Goal: Task Accomplishment & Management: Use online tool/utility

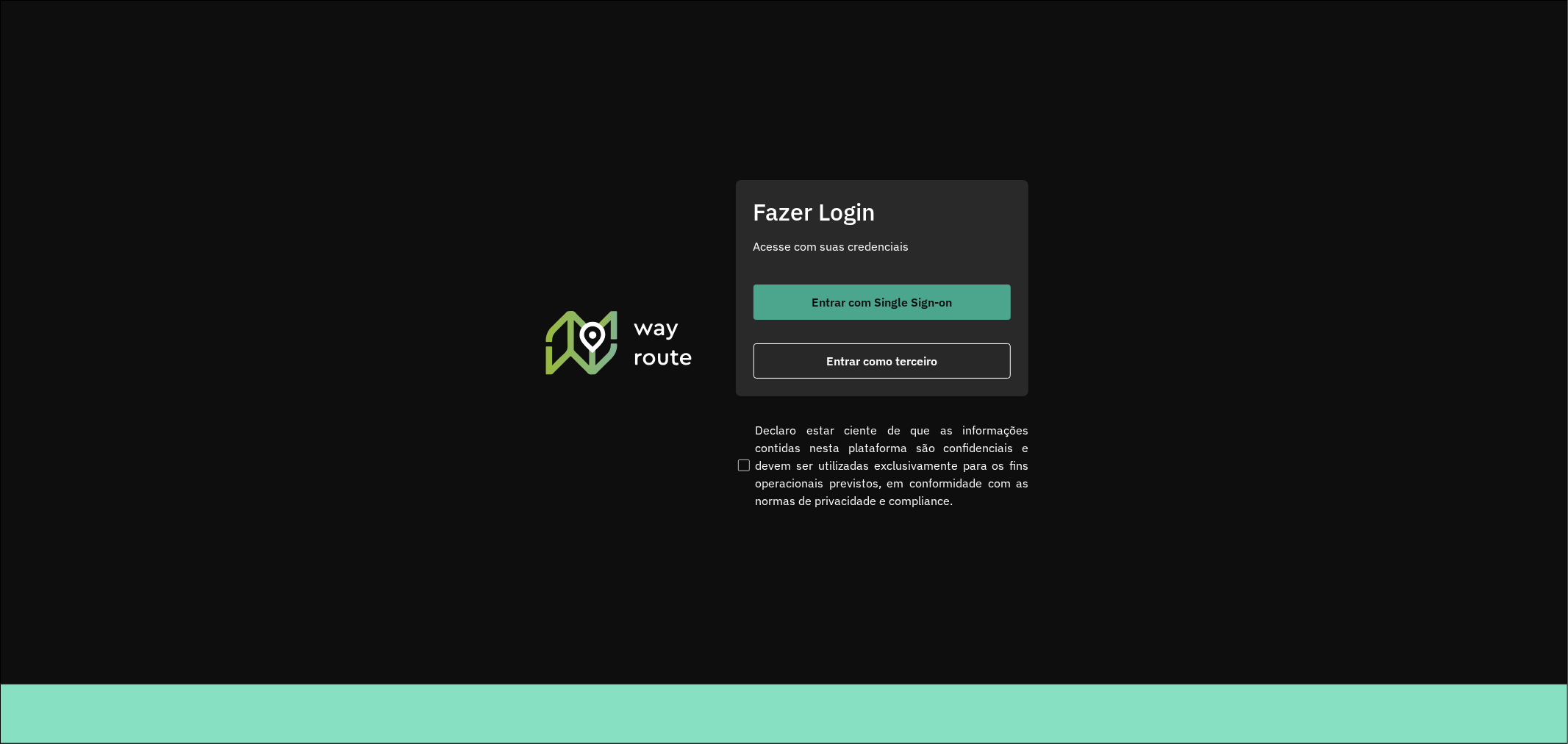
click at [884, 296] on span "Entrar com Single Sign-on" at bounding box center [882, 302] width 140 height 12
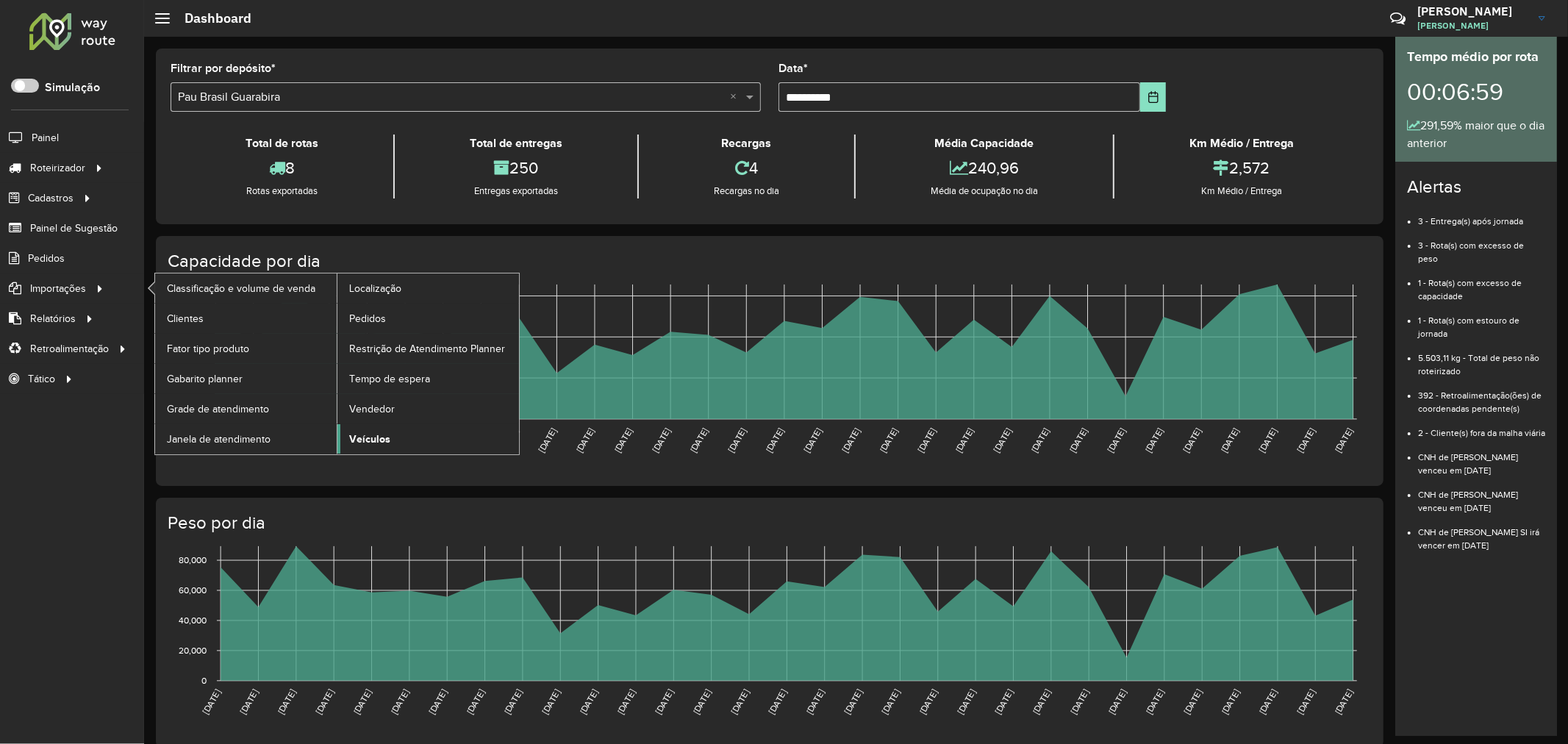
click at [377, 442] on span "Veículos" at bounding box center [369, 440] width 41 height 16
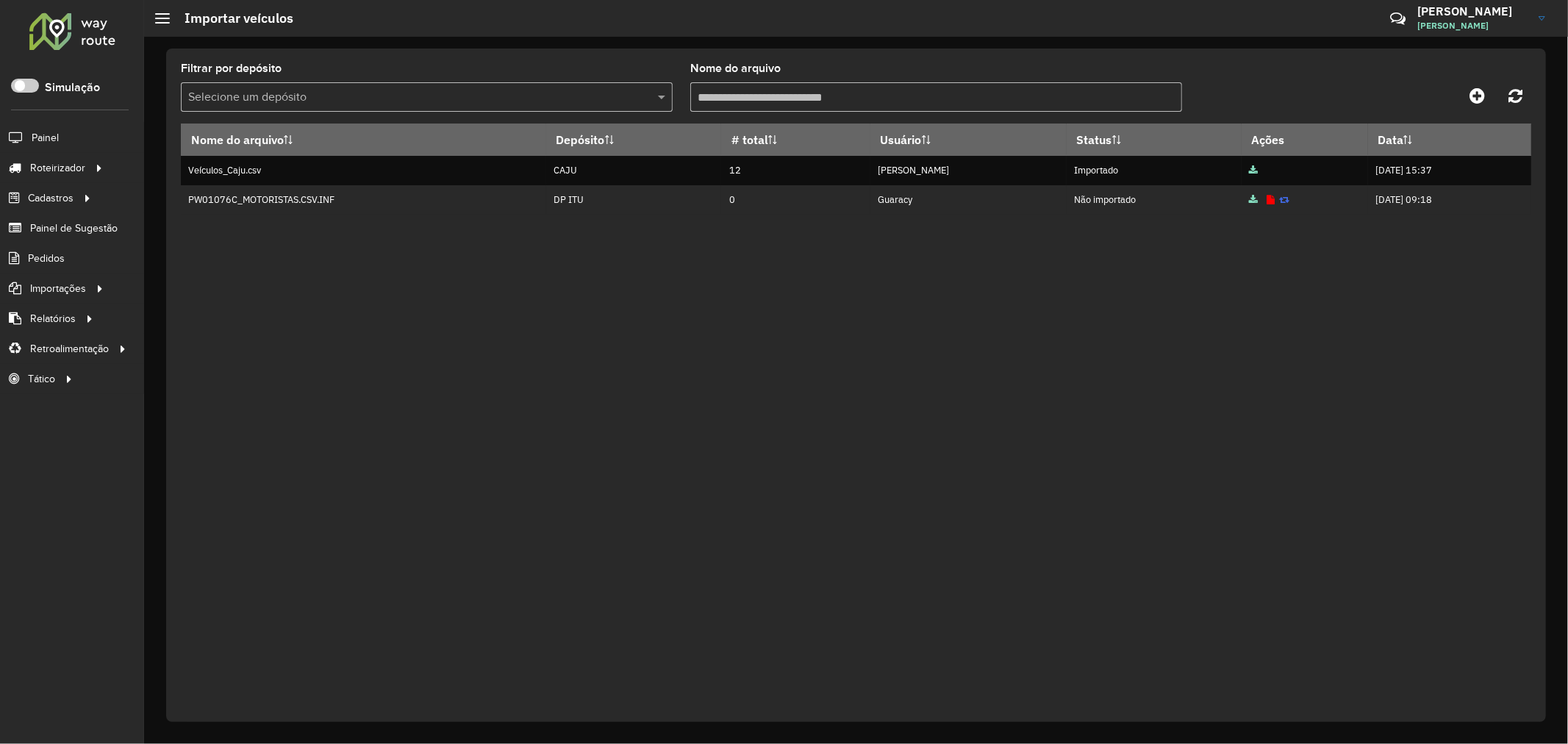
click at [674, 327] on div "Nome do arquivo Depósito # total Usuário Status Ações Data Veículos_Caju.csv CA…" at bounding box center [856, 413] width 1351 height 580
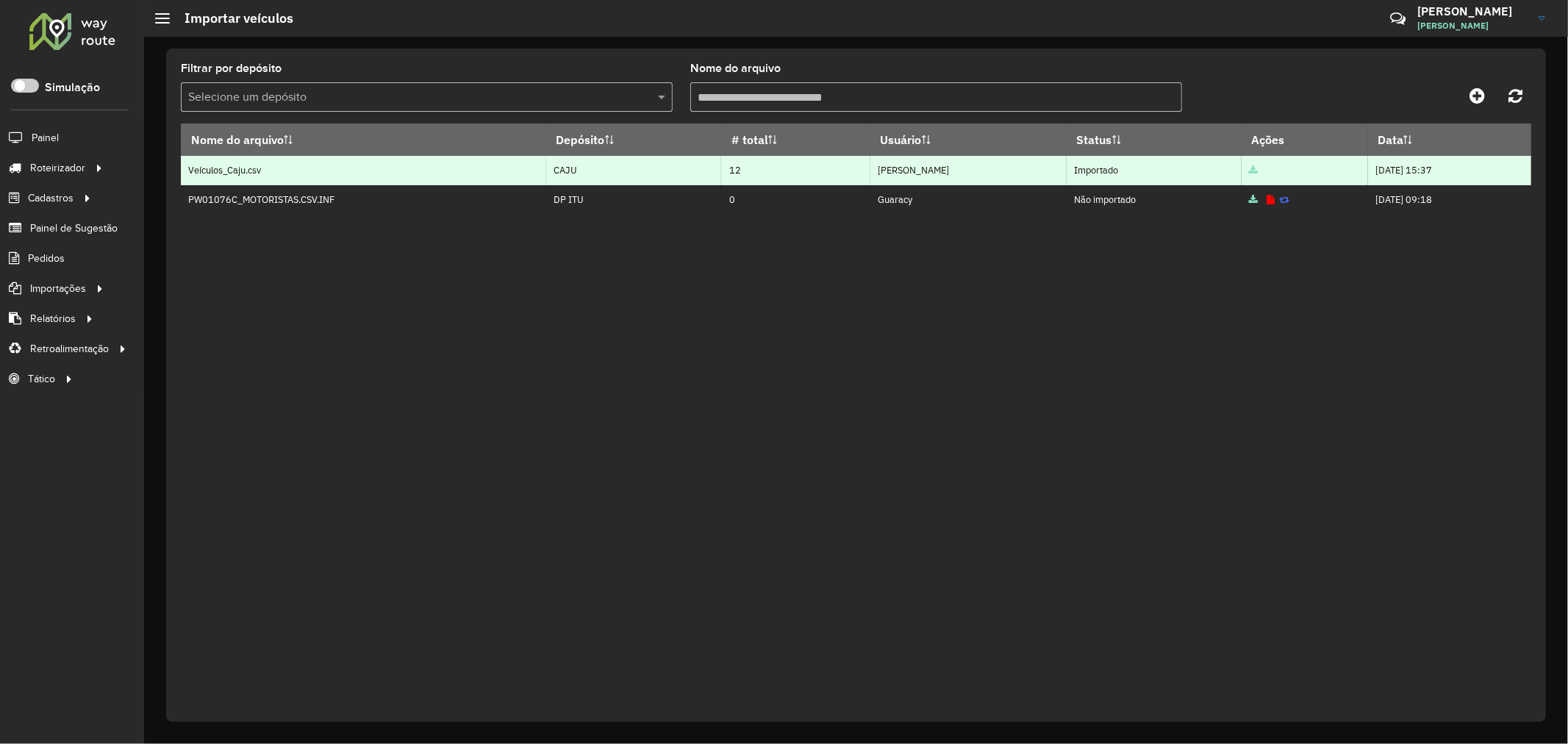
drag, startPoint x: 188, startPoint y: 172, endPoint x: 484, endPoint y: 175, distance: 296.0
click at [460, 174] on td "Veículos_Caju.csv" at bounding box center [363, 170] width 366 height 29
drag, startPoint x: 546, startPoint y: 175, endPoint x: 576, endPoint y: 175, distance: 30.0
click at [547, 175] on td "CAJU" at bounding box center [634, 170] width 176 height 29
drag, startPoint x: 704, startPoint y: 175, endPoint x: 1026, endPoint y: 179, distance: 322.0
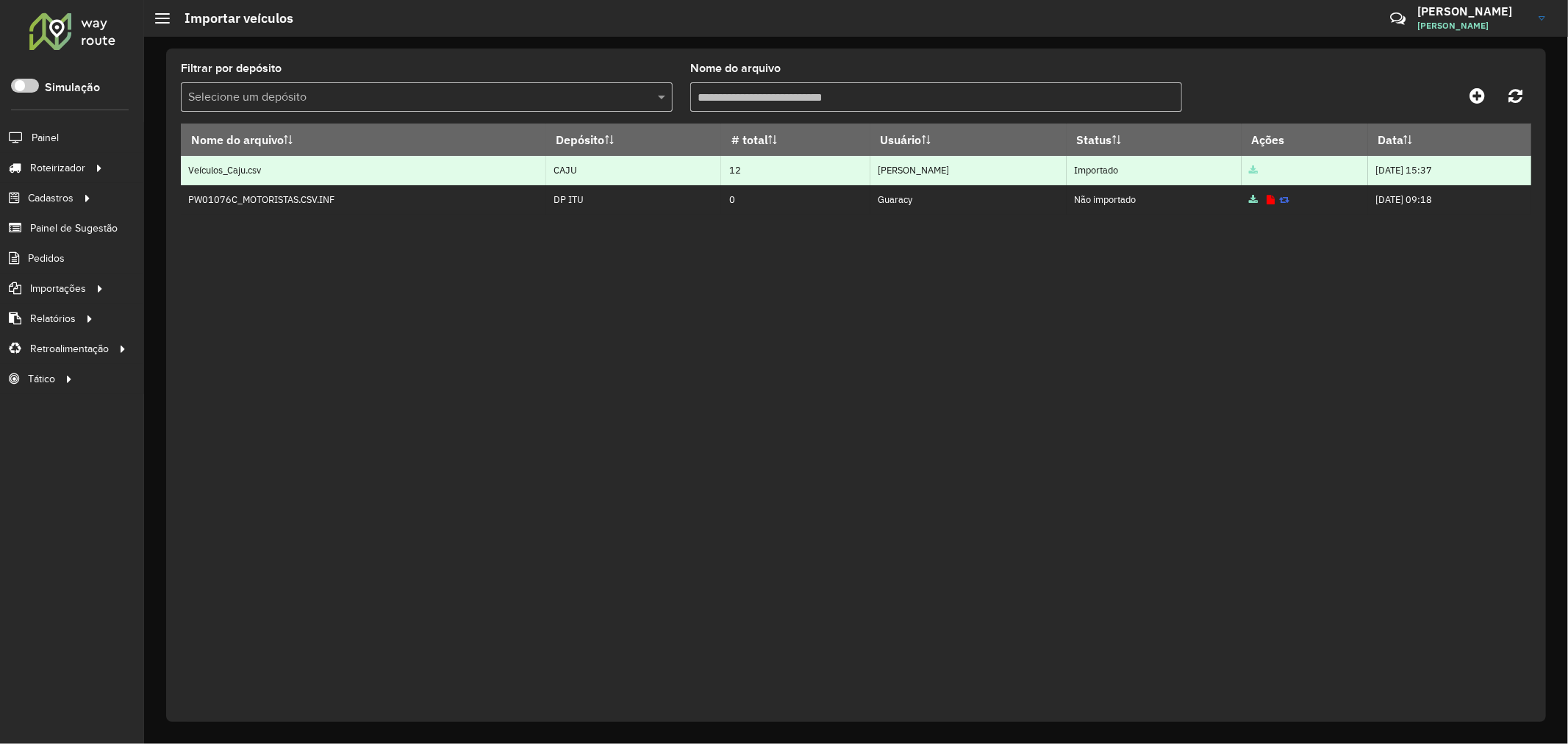
click at [1020, 179] on tr "Veículos_Caju.csv CAJU 12 Cristovao Marques De Sena Importado 30/06/2025 15:37" at bounding box center [856, 170] width 1351 height 29
click at [1024, 179] on td "Cristovao Marques De Sena" at bounding box center [968, 170] width 196 height 29
drag, startPoint x: 1107, startPoint y: 166, endPoint x: 1160, endPoint y: 169, distance: 53.1
click at [1158, 167] on td "Importado" at bounding box center [1154, 170] width 175 height 29
click at [1158, 171] on td "Importado" at bounding box center [1154, 170] width 175 height 29
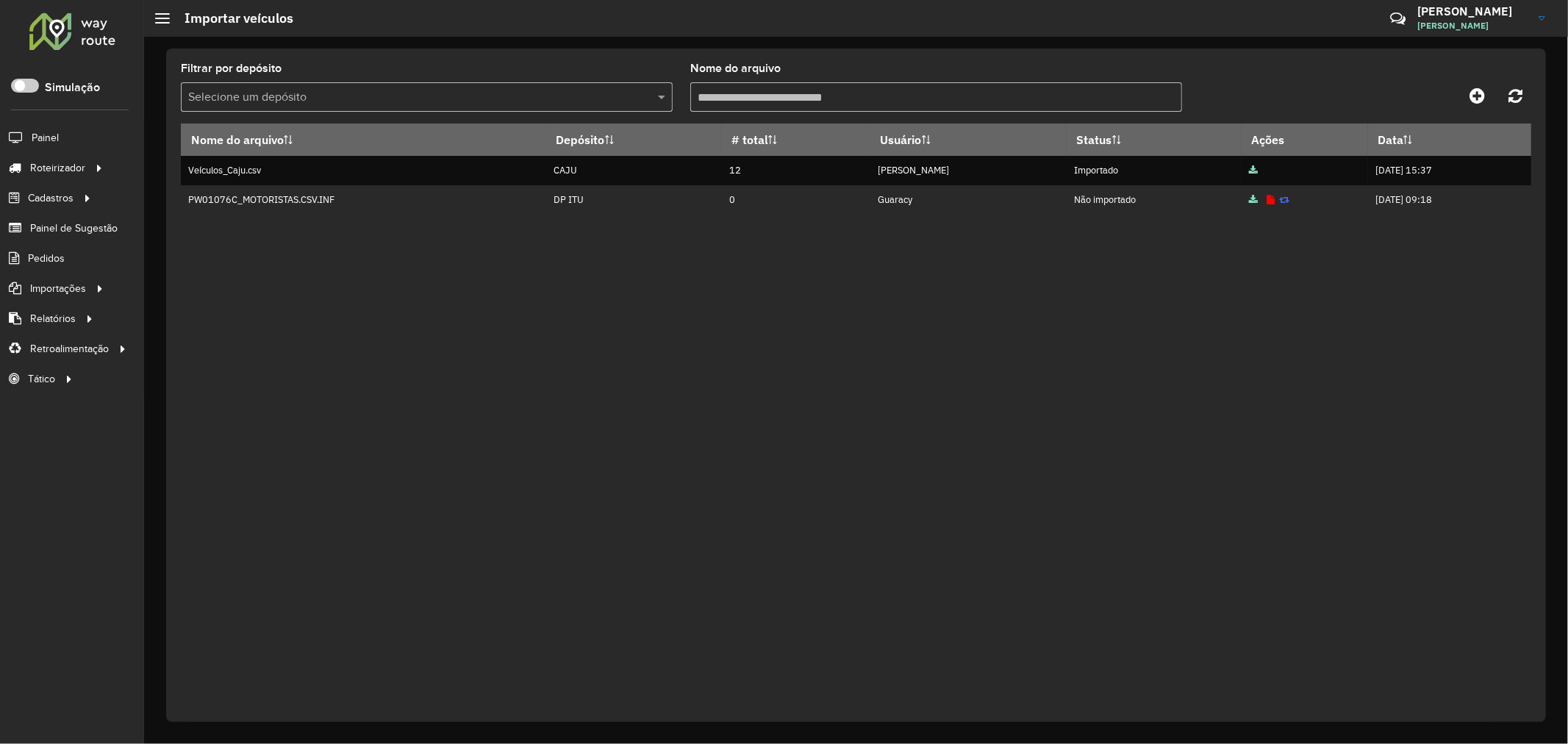
drag, startPoint x: 659, startPoint y: 291, endPoint x: 527, endPoint y: 276, distance: 132.8
click at [658, 291] on div "Nome do arquivo Depósito # total Usuário Status Ações Data Veículos_Caju.csv CA…" at bounding box center [856, 413] width 1351 height 580
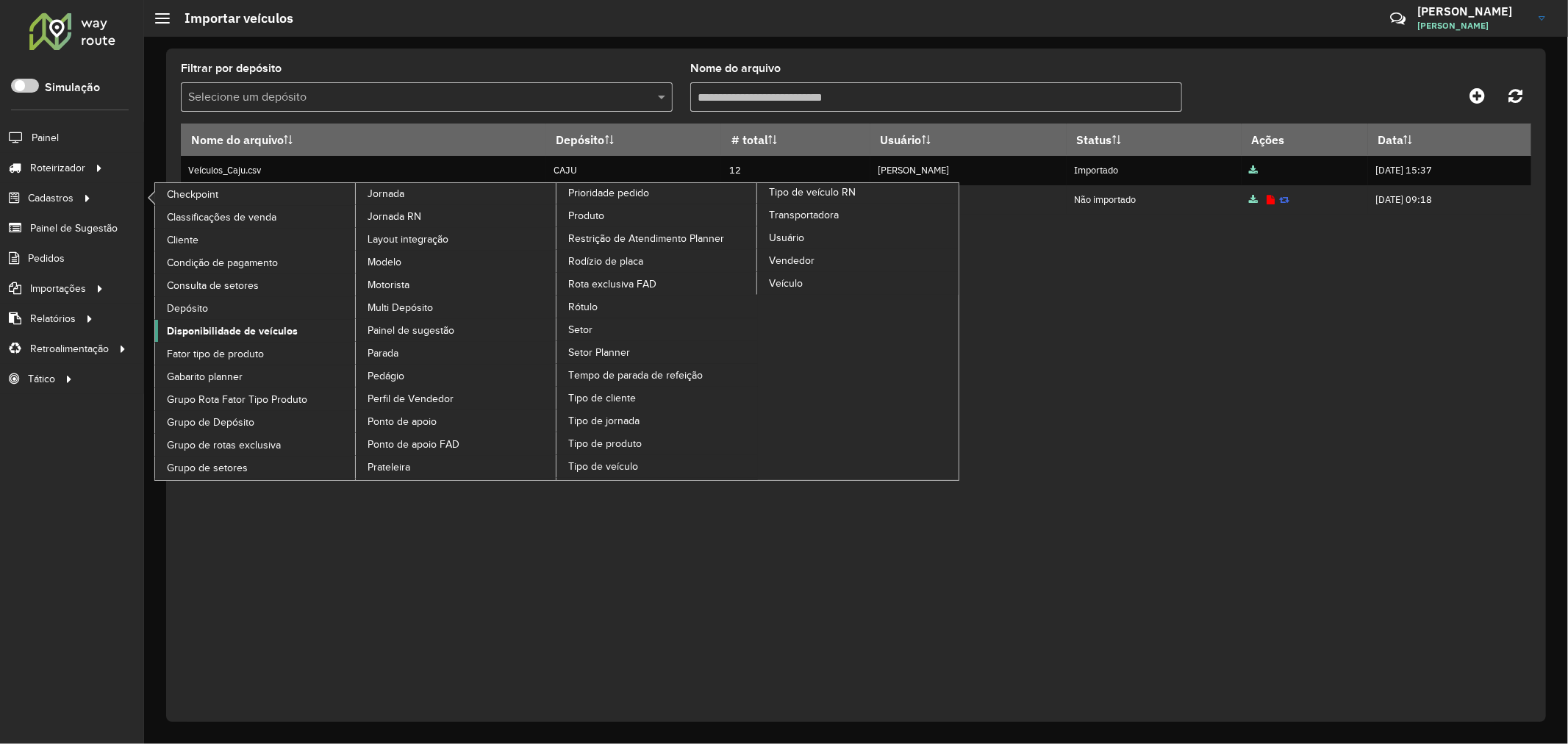
click at [233, 339] on span "Disponibilidade de veículos" at bounding box center [232, 331] width 131 height 16
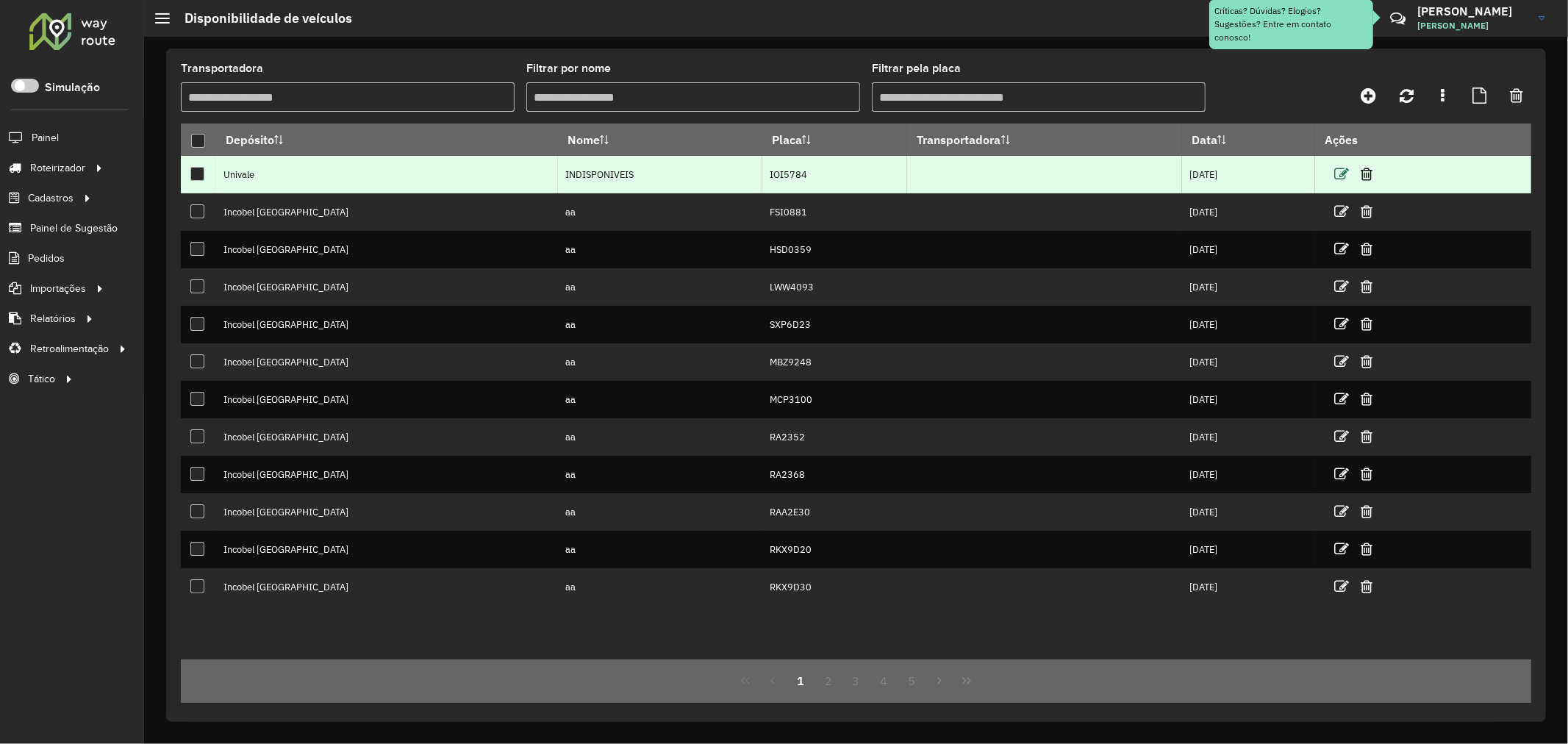
click at [1335, 177] on icon at bounding box center [1342, 175] width 15 height 15
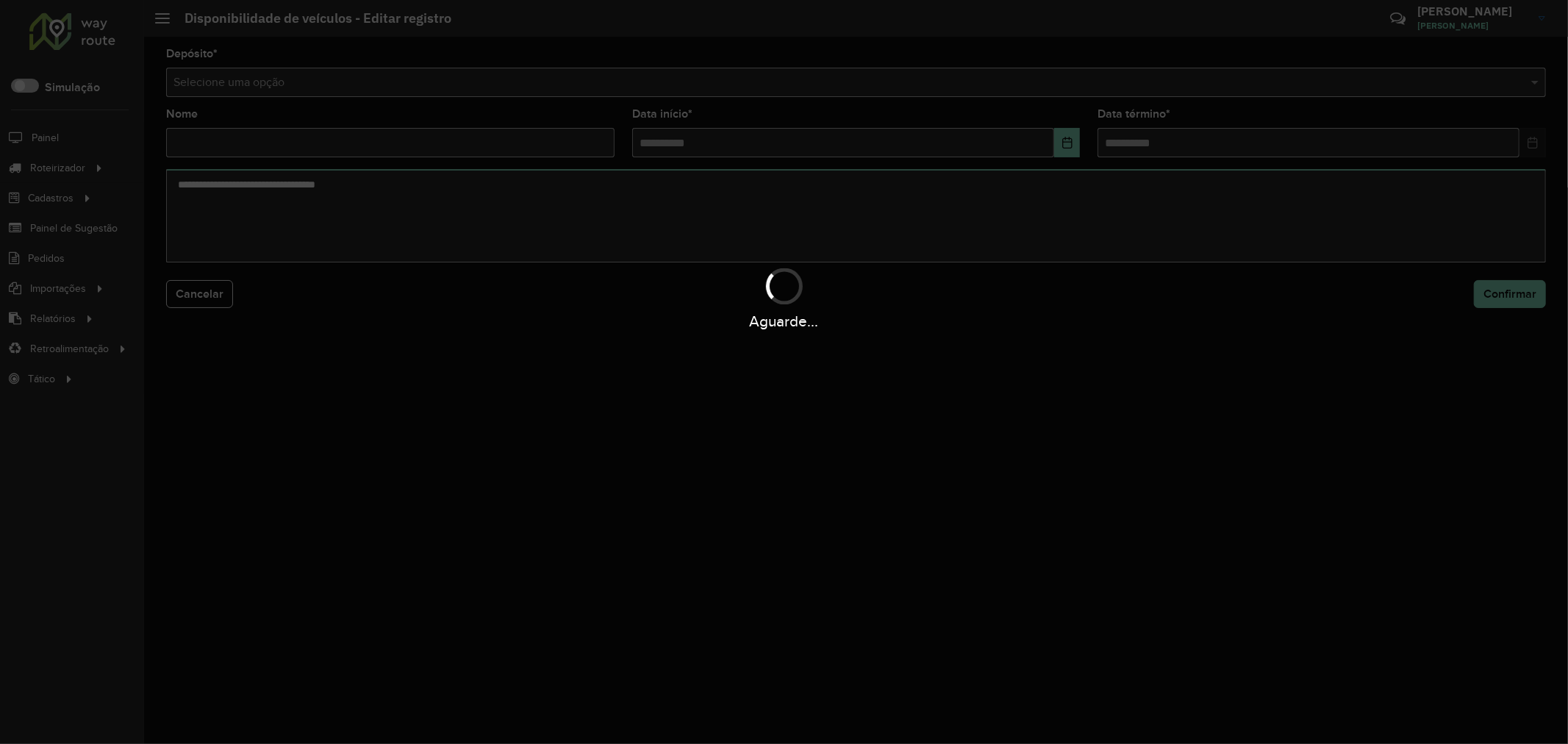
type input "**********"
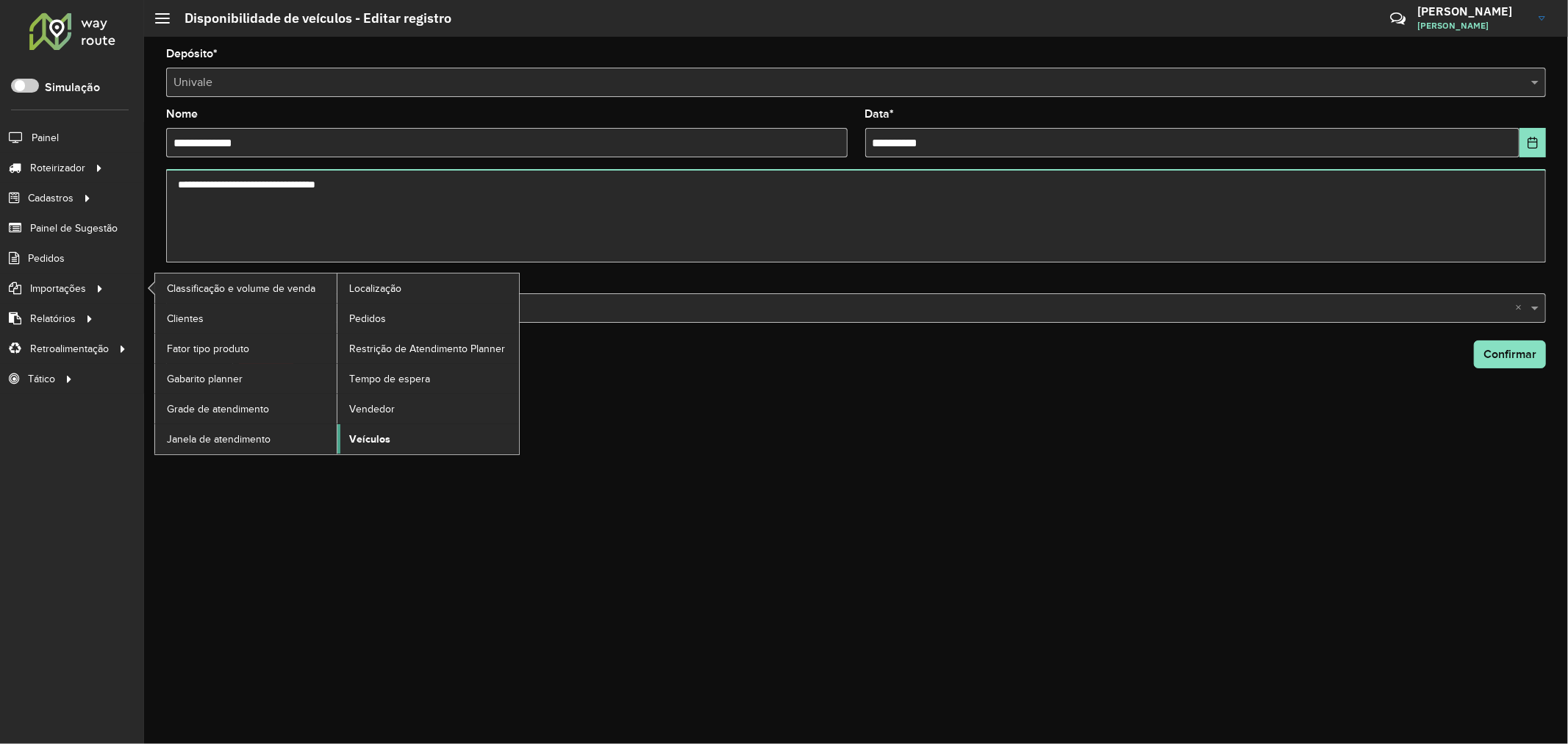
click at [371, 437] on span "Veículos" at bounding box center [369, 440] width 41 height 16
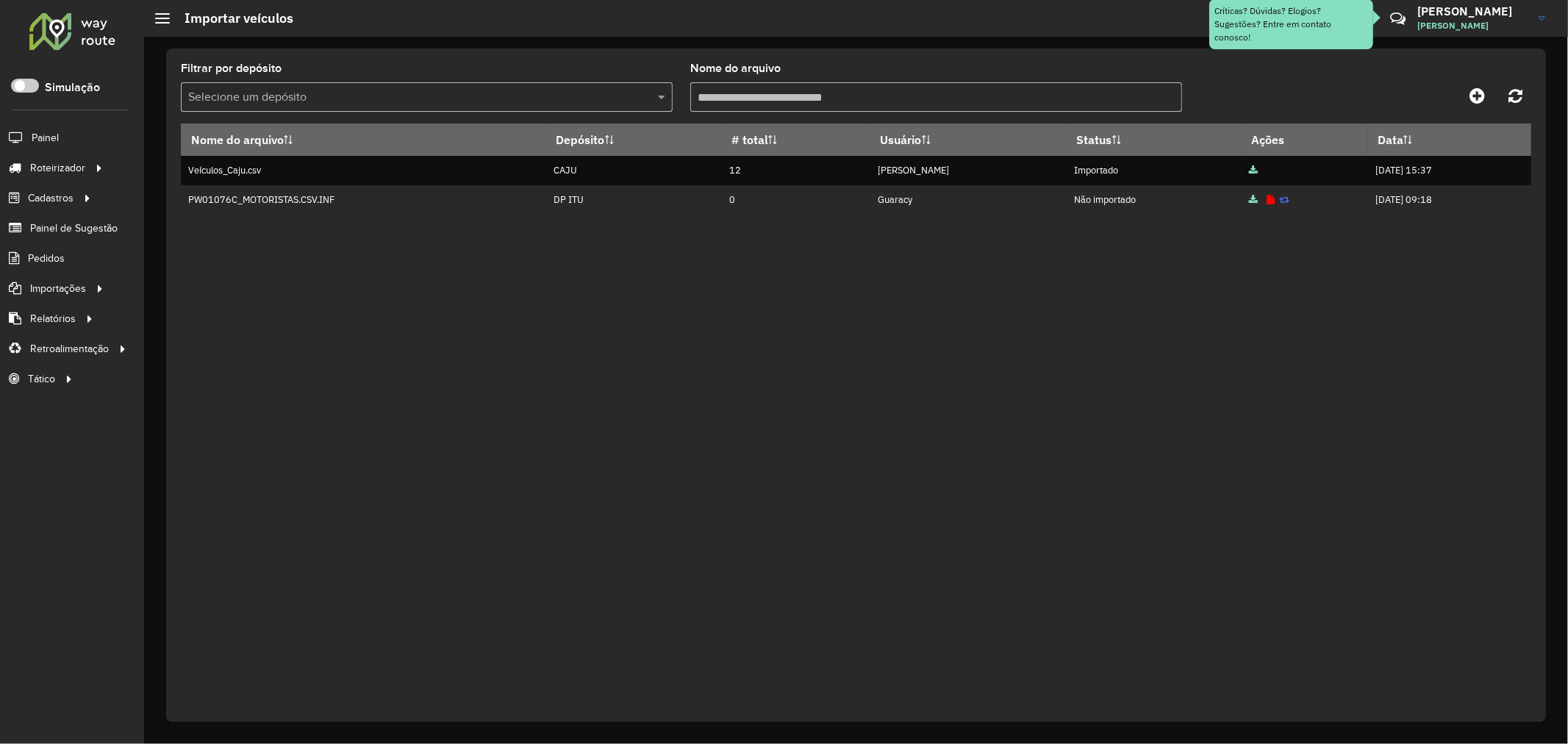
click at [968, 291] on div "Nome do arquivo Depósito # total Usuário Status Ações Data Veículos_Caju.csv CA…" at bounding box center [856, 413] width 1351 height 580
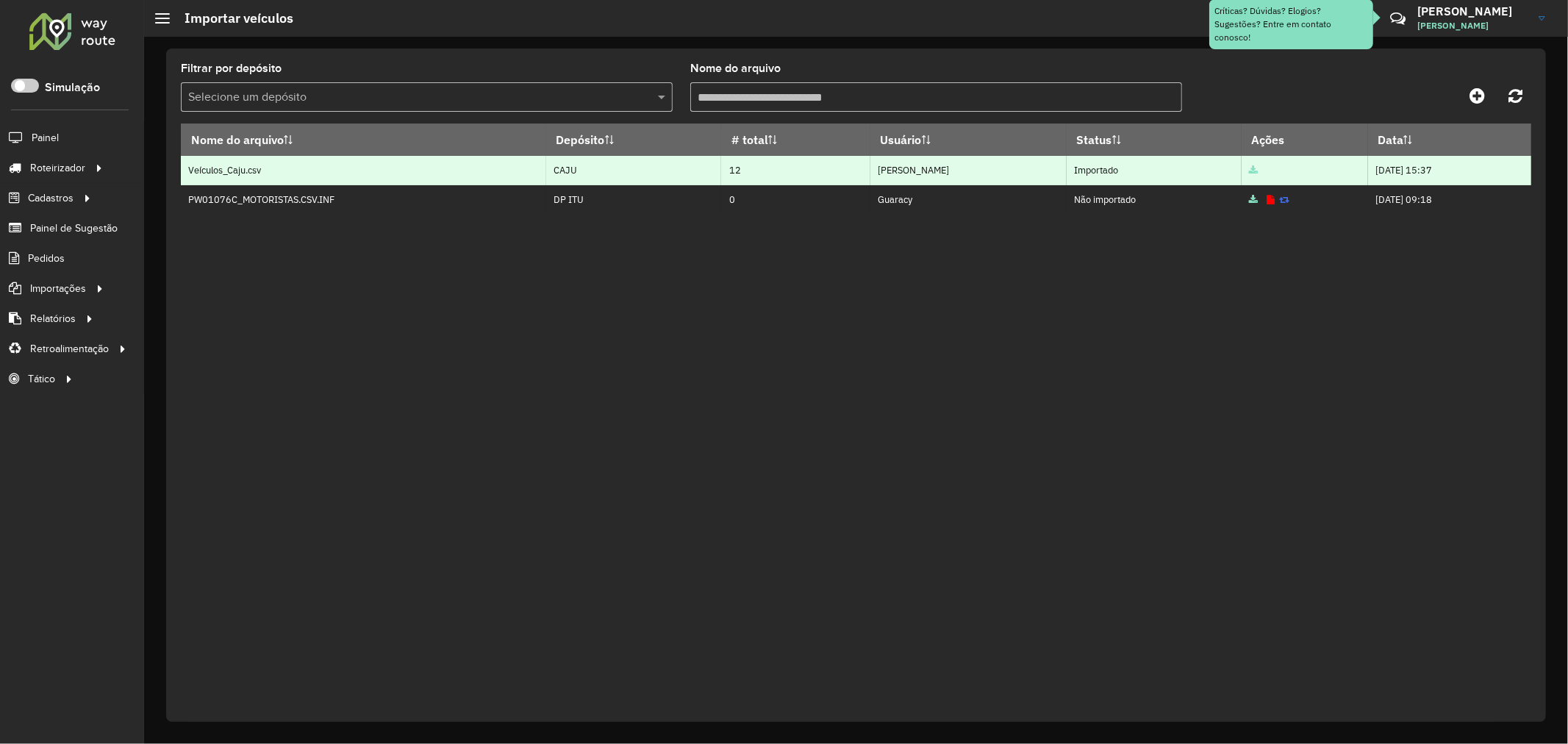
click at [1249, 171] on icon at bounding box center [1254, 171] width 9 height 10
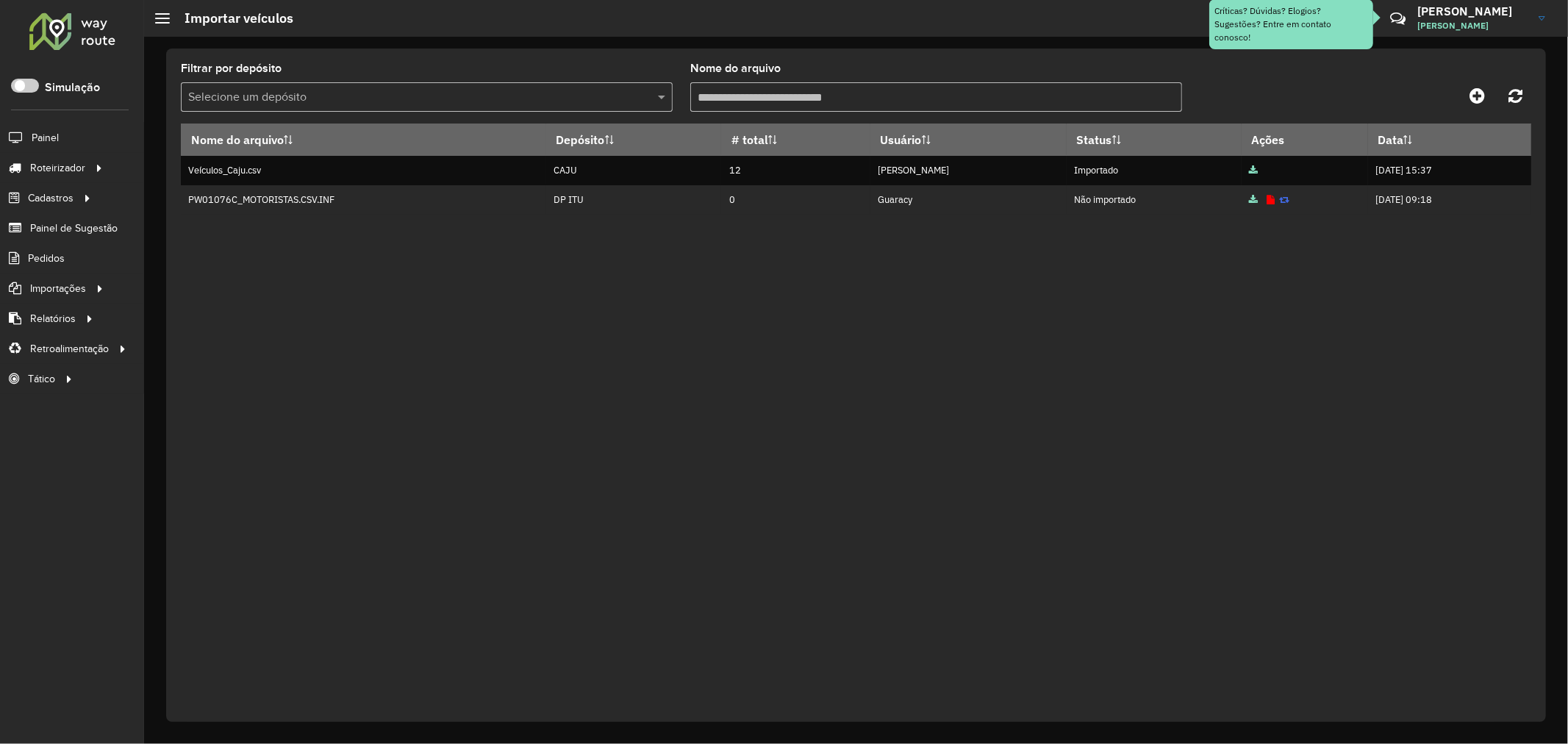
click at [884, 285] on div "Nome do arquivo Depósito # total Usuário Status Ações Data Veículos_Caju.csv CA…" at bounding box center [856, 413] width 1351 height 580
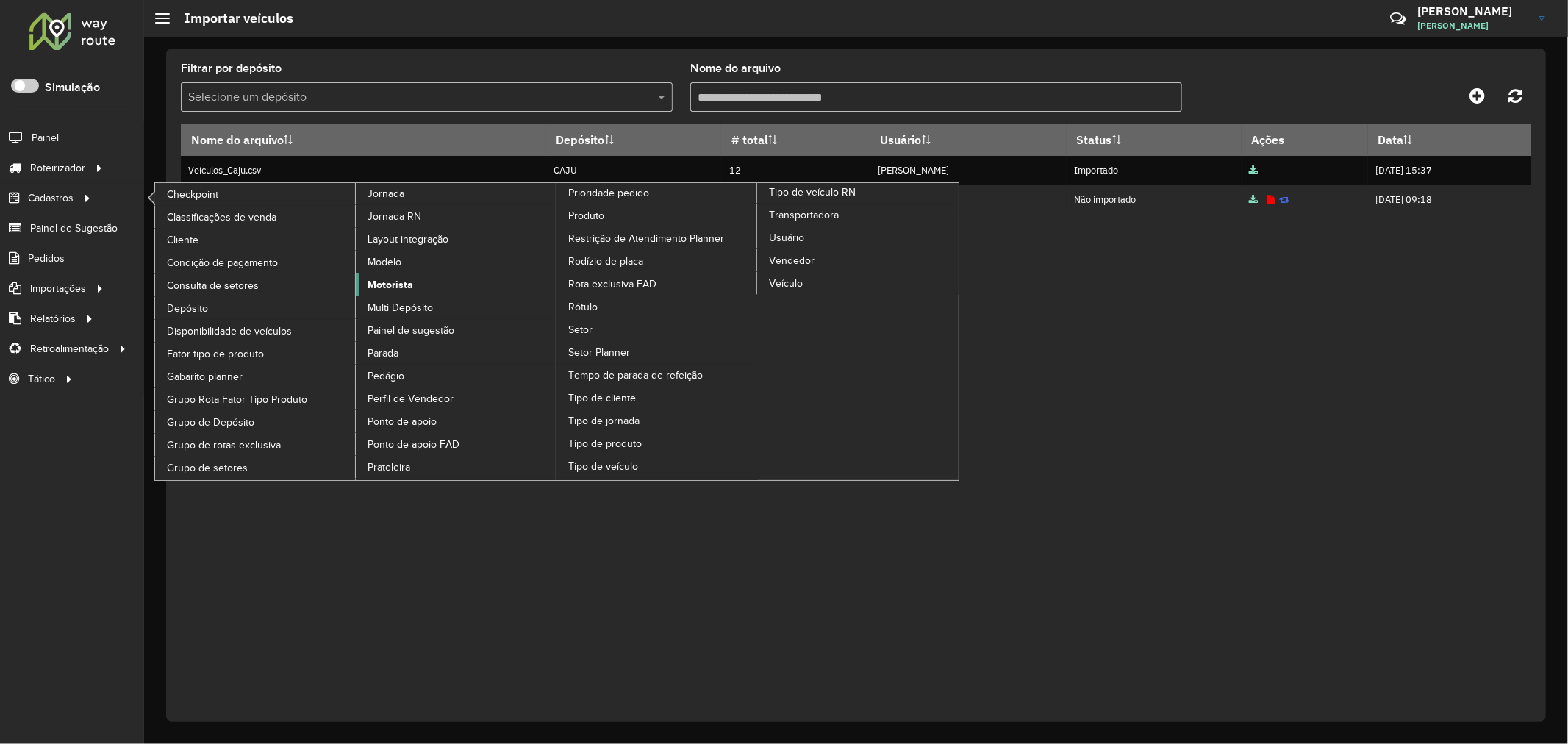
click at [399, 293] on span "Motorista" at bounding box center [390, 285] width 46 height 16
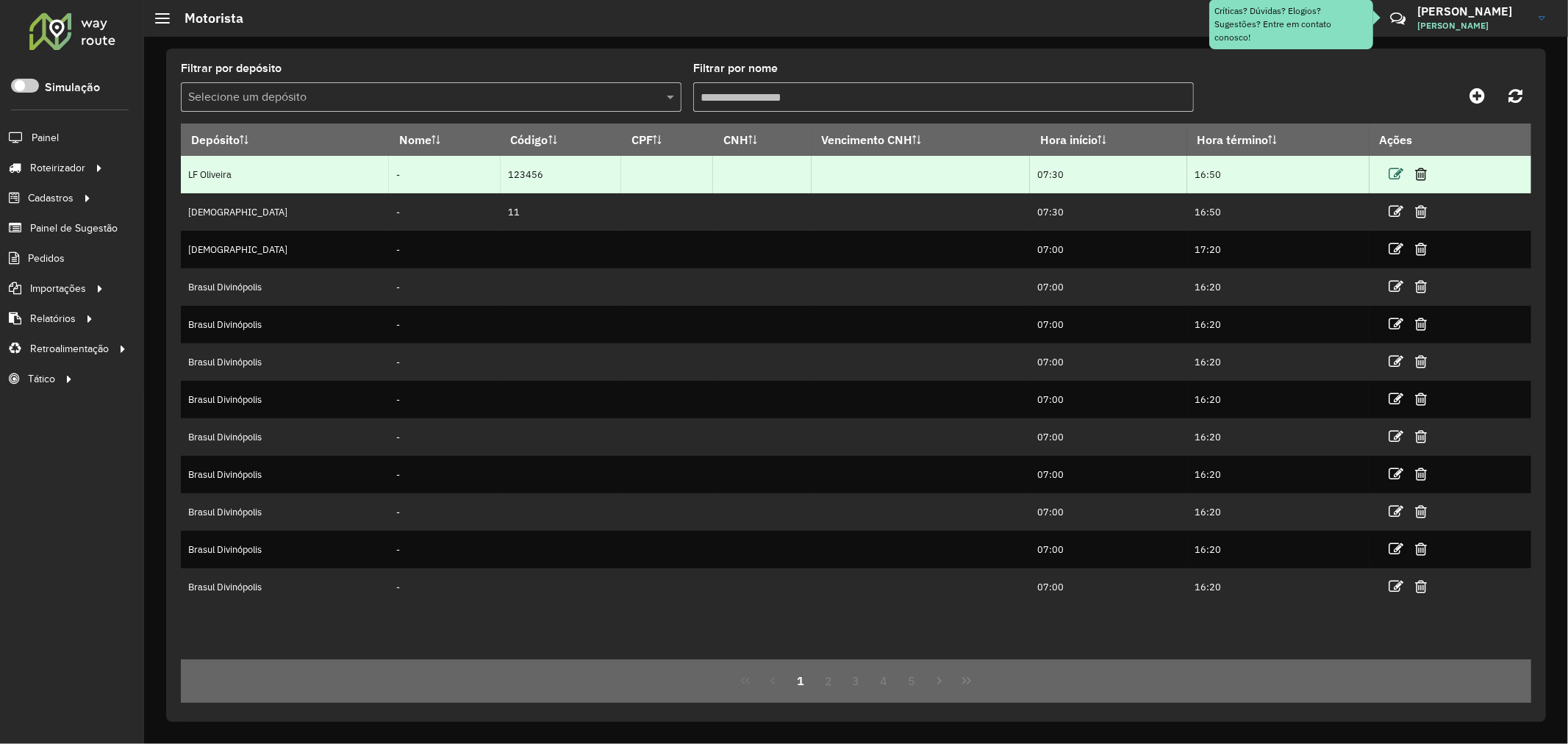
click at [1396, 172] on icon at bounding box center [1396, 175] width 15 height 15
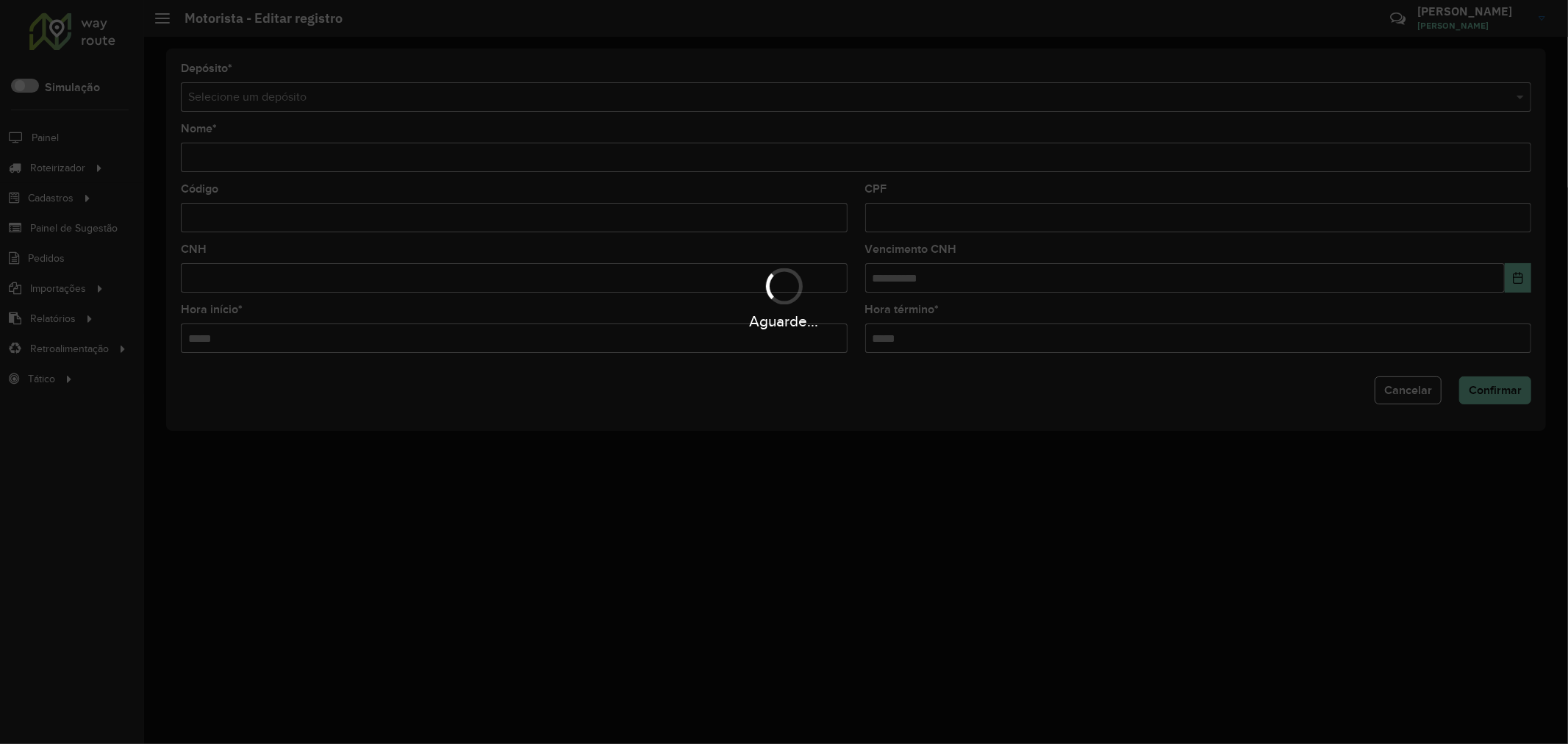
type input "*"
type input "******"
type input "*****"
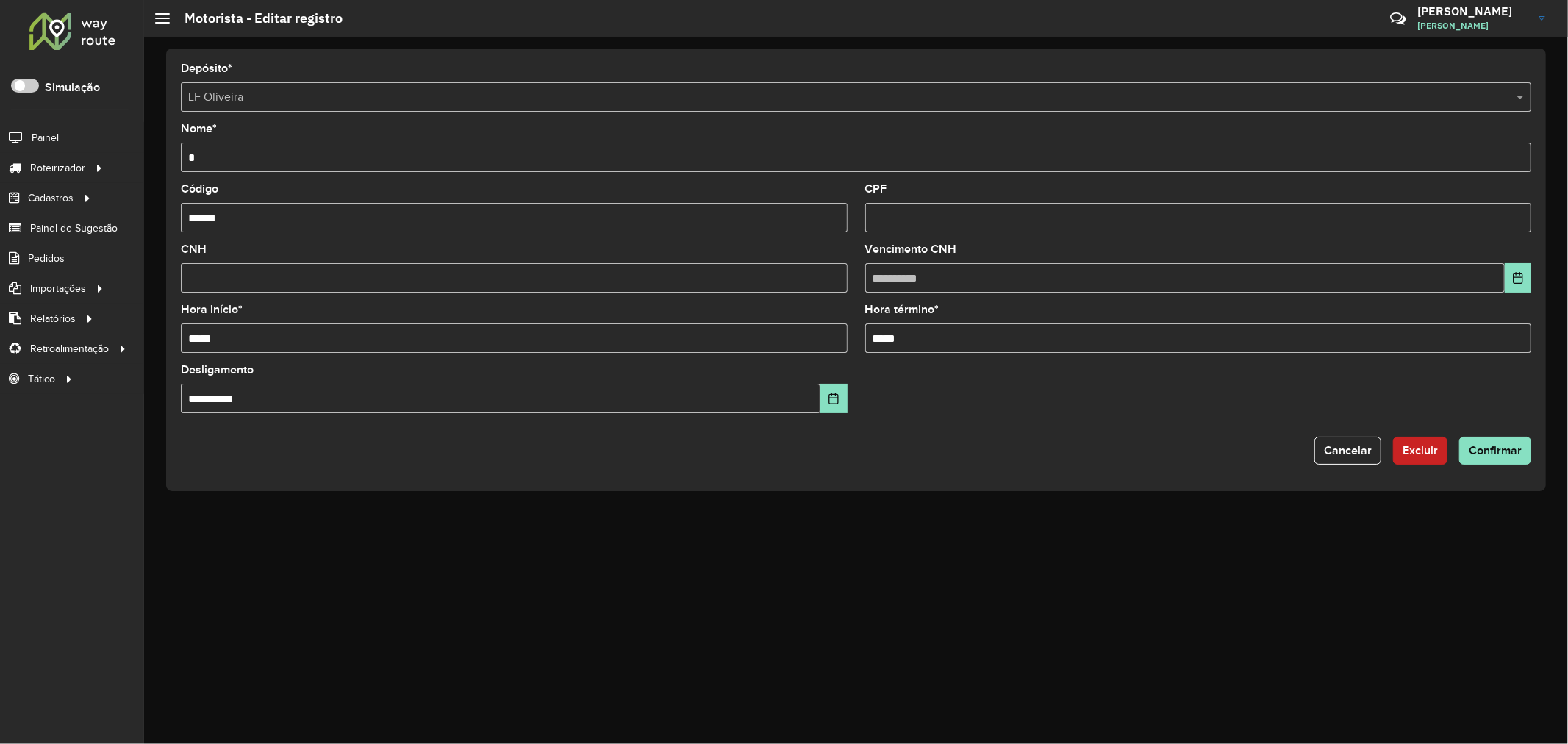
click at [1046, 425] on formly-group "**********" at bounding box center [856, 334] width 1368 height 181
click at [1333, 446] on span "Cancelar" at bounding box center [1348, 450] width 48 height 13
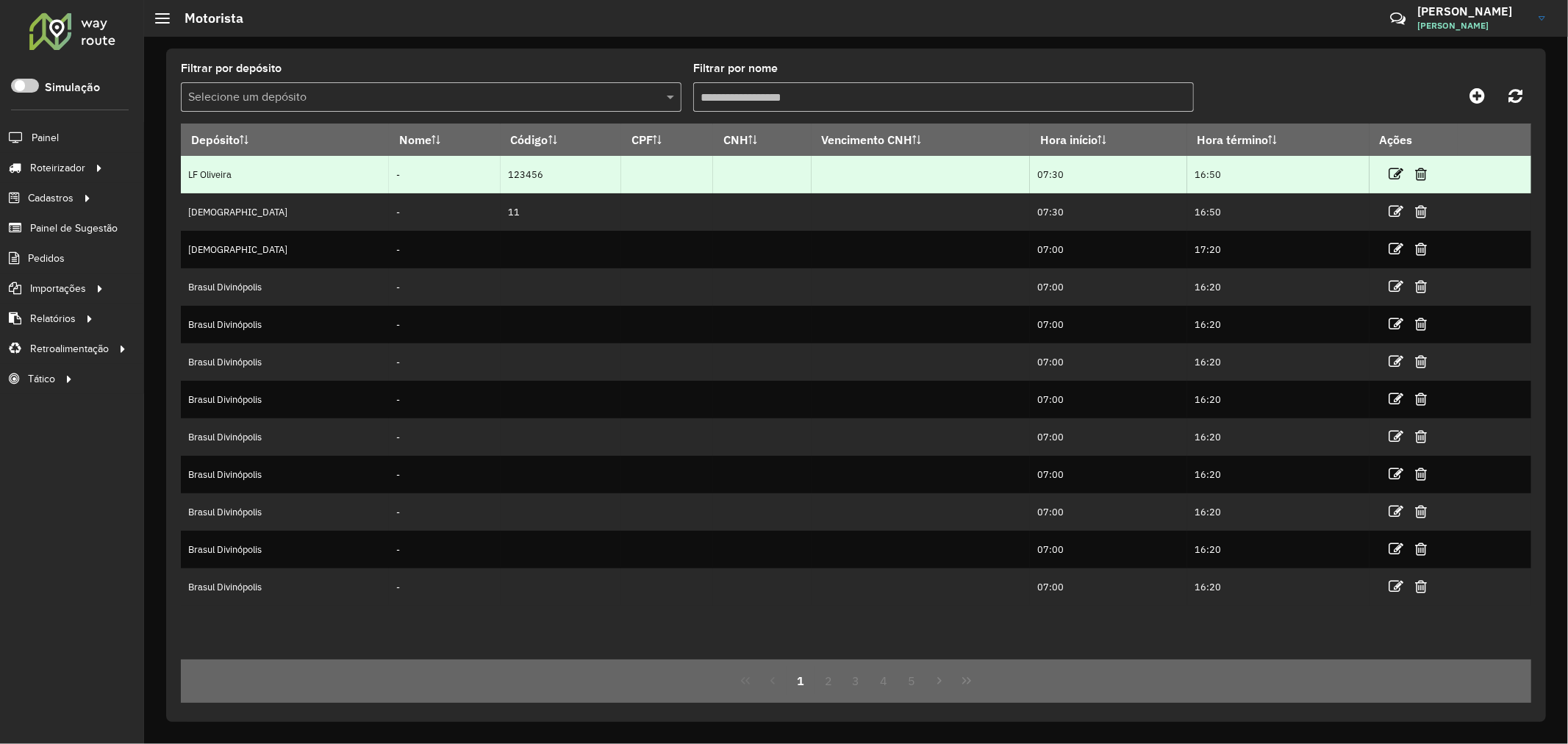
drag, startPoint x: 354, startPoint y: 178, endPoint x: 448, endPoint y: 178, distance: 94.0
click at [412, 178] on td "-" at bounding box center [445, 175] width 112 height 37
click at [509, 175] on td "123456" at bounding box center [561, 175] width 122 height 37
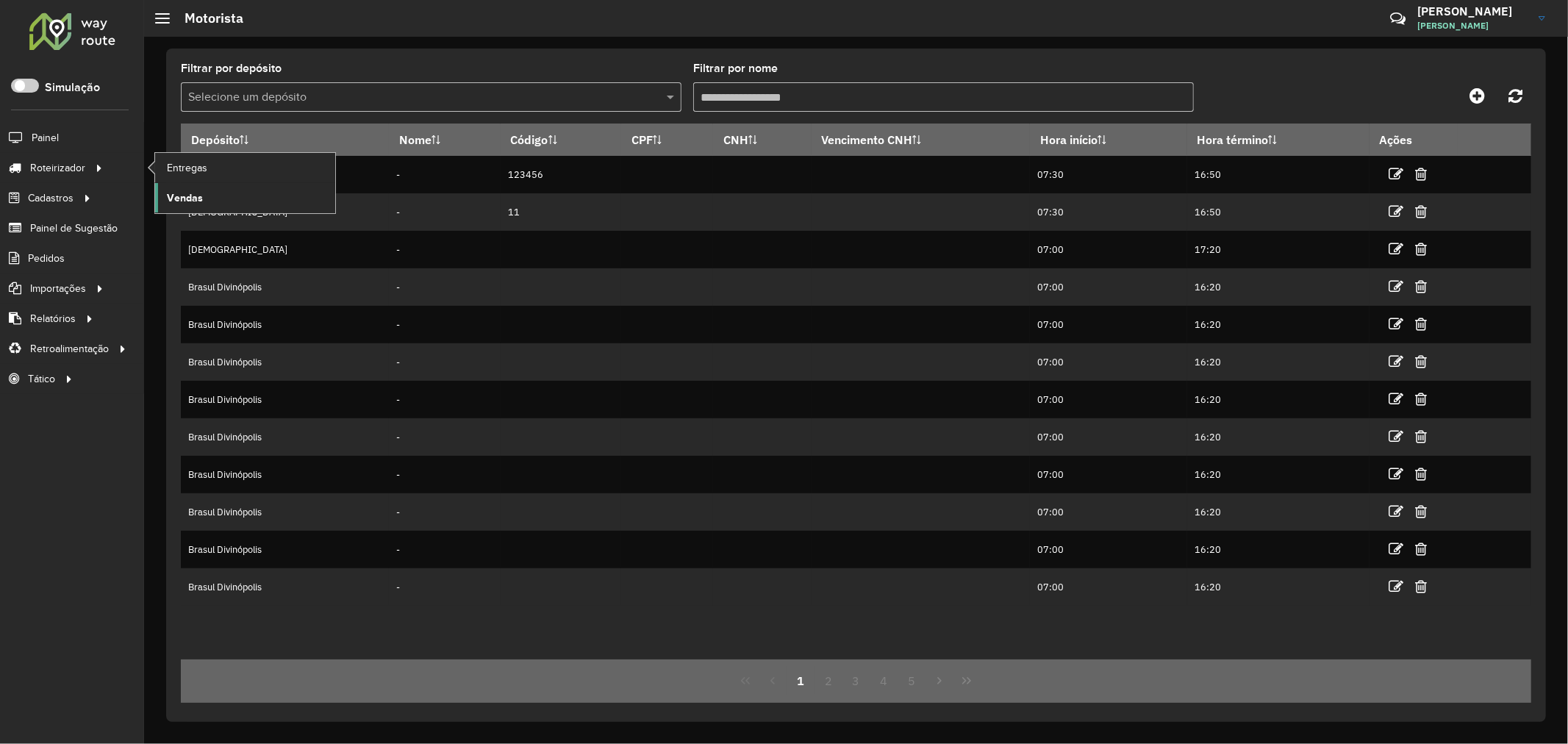
click at [185, 195] on span "Vendas" at bounding box center [185, 198] width 36 height 16
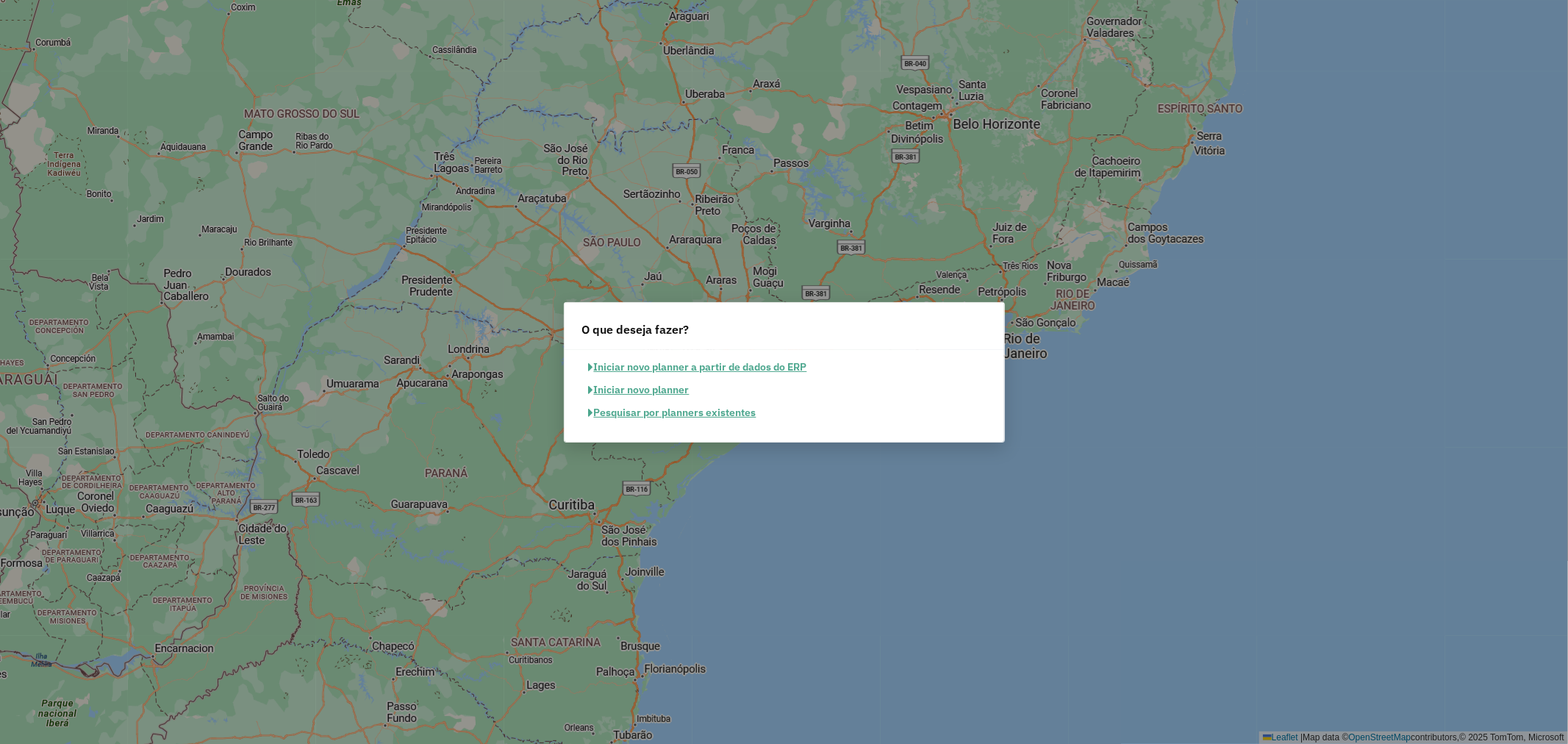
click at [659, 384] on button "Iniciar novo planner" at bounding box center [639, 390] width 114 height 23
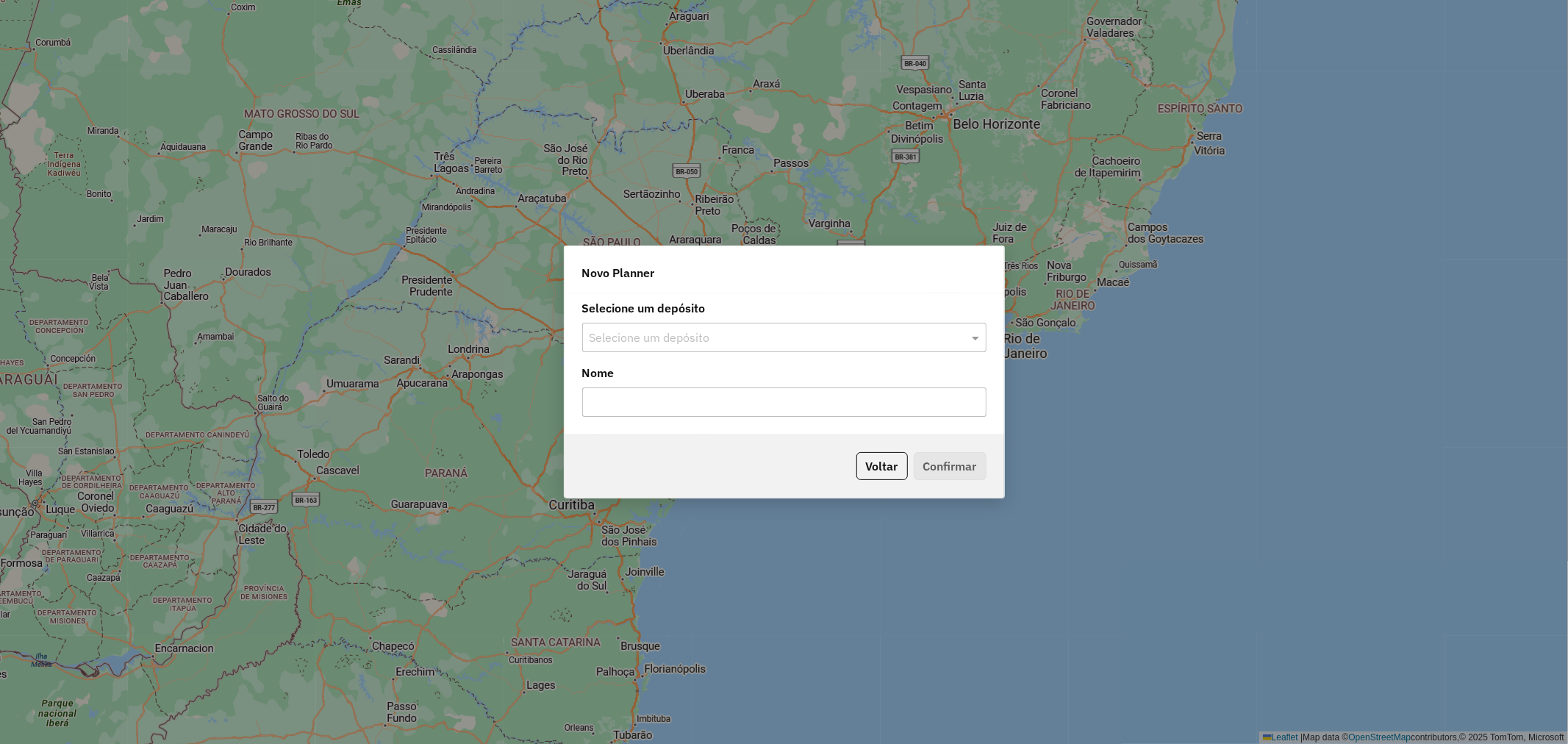
click at [708, 338] on input "text" at bounding box center [769, 339] width 360 height 18
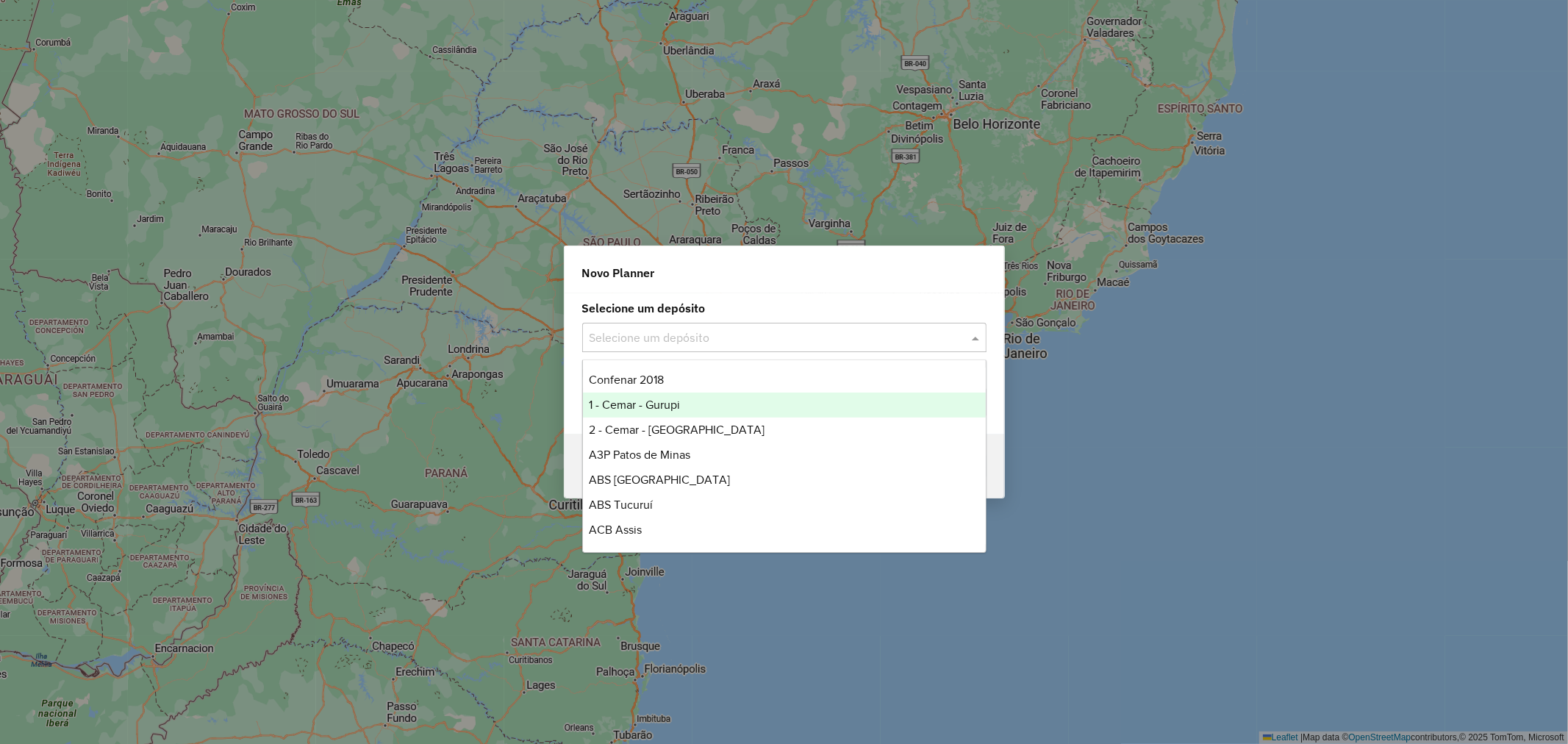
click at [689, 407] on div "1 - Cemar - Gurupi" at bounding box center [785, 405] width 403 height 25
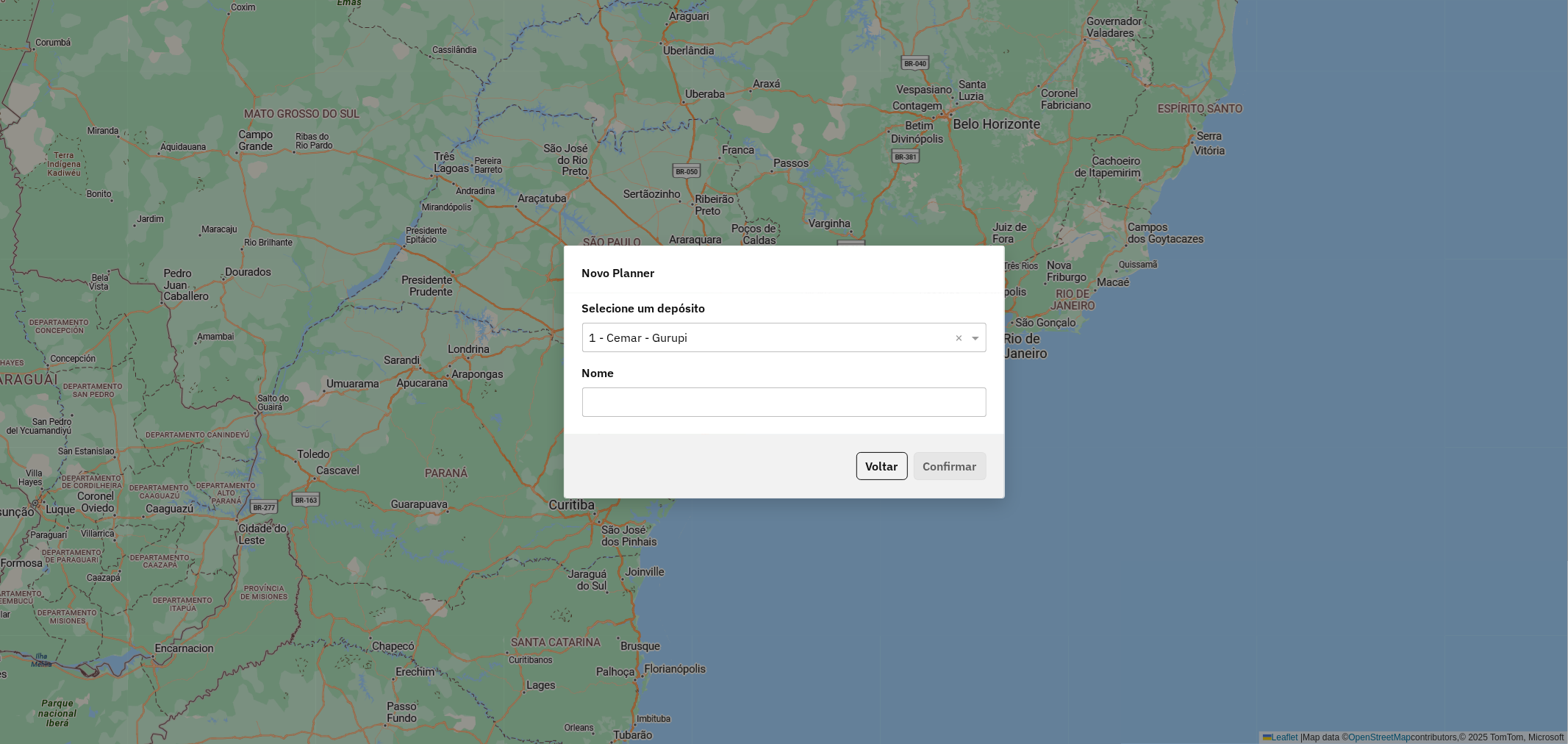
click at [692, 413] on input "text" at bounding box center [785, 401] width 404 height 29
